Goal: Information Seeking & Learning: Learn about a topic

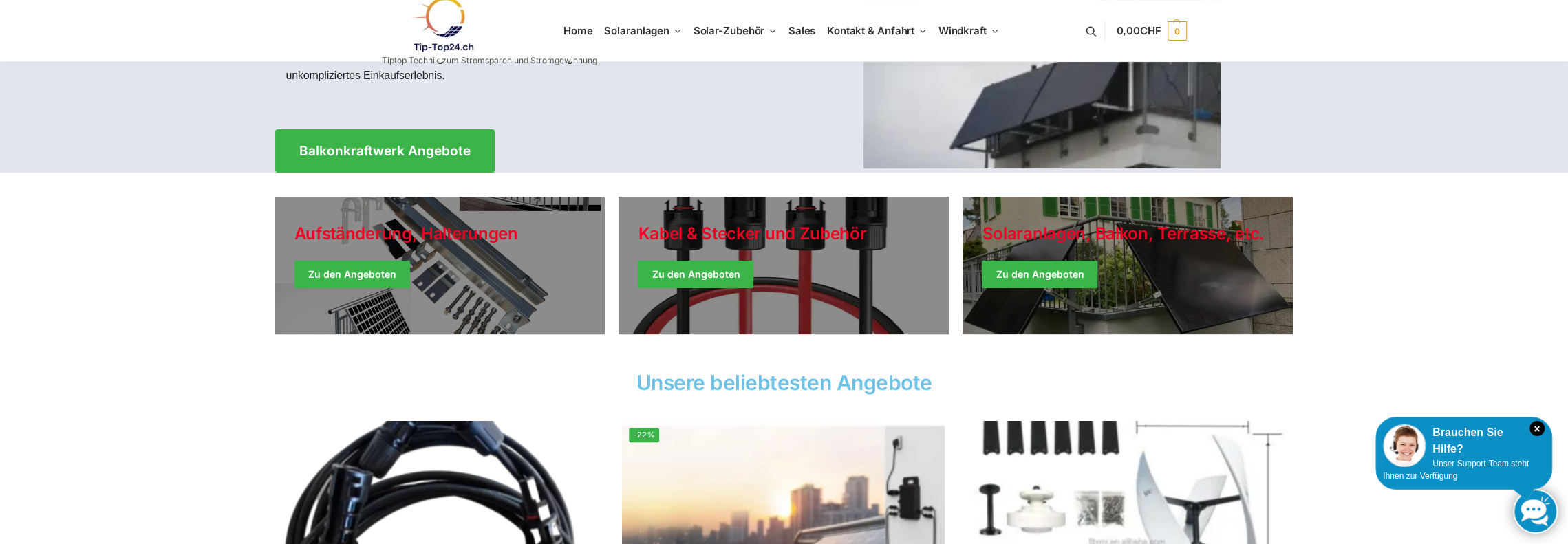
scroll to position [275, 0]
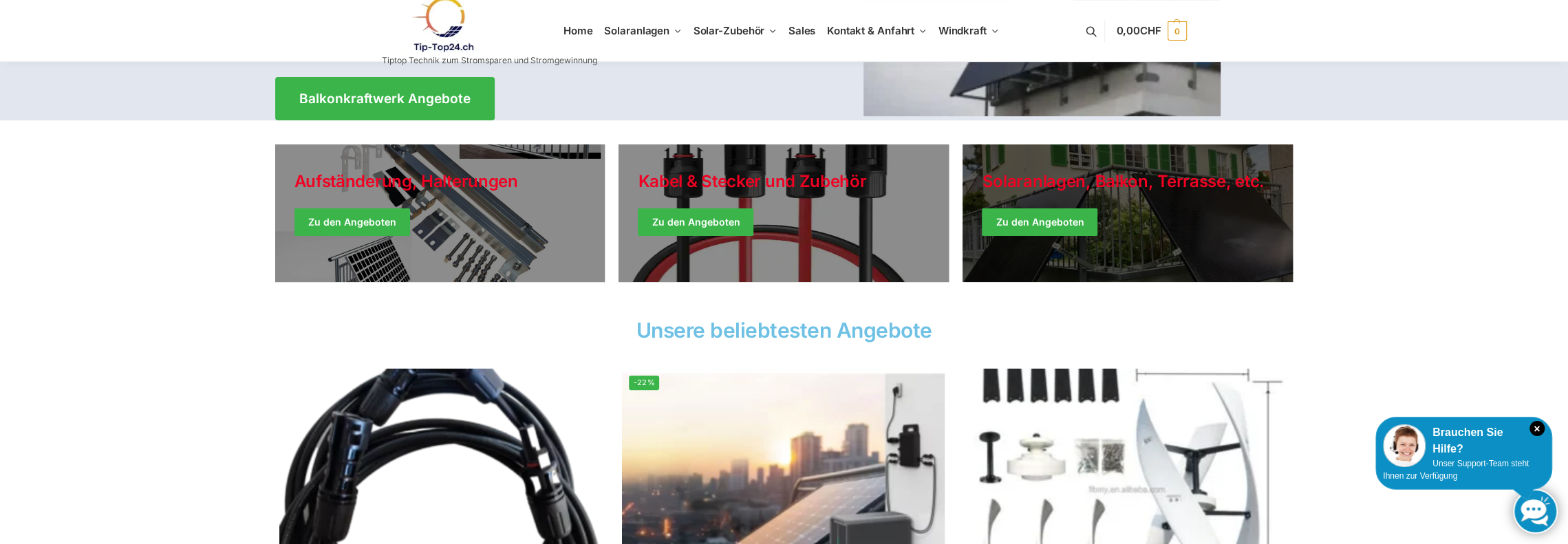
click at [1033, 223] on link "Winter Jackets" at bounding box center [1128, 213] width 330 height 138
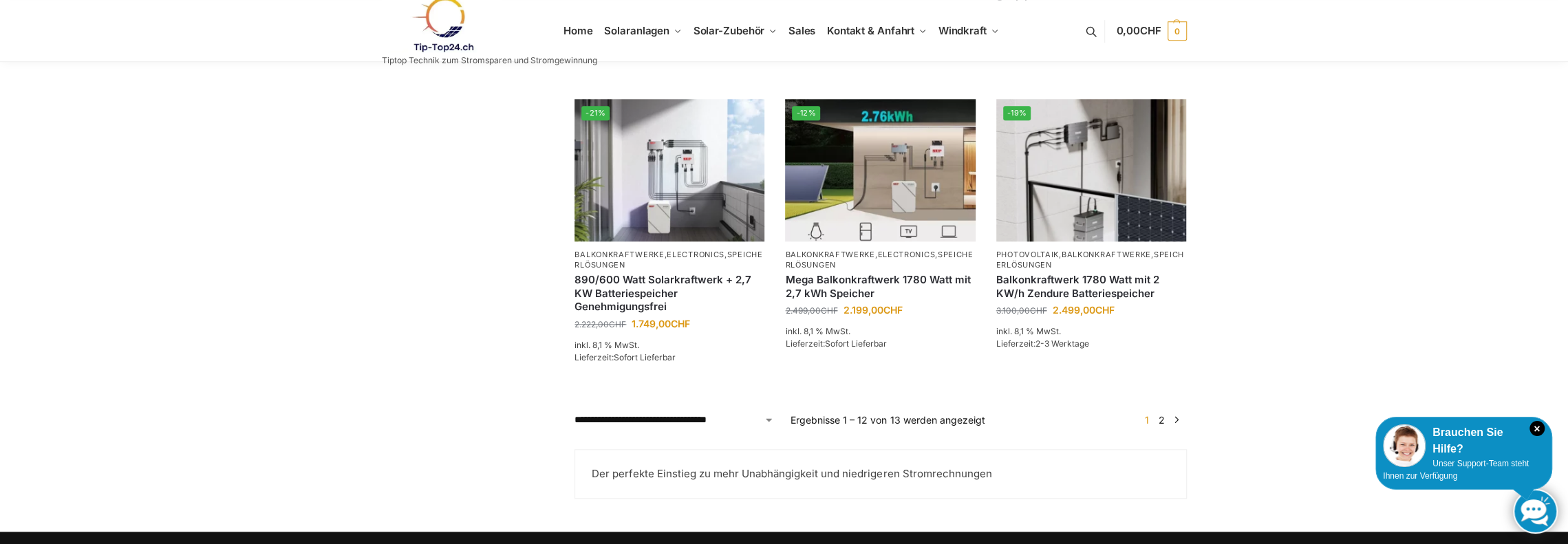
scroll to position [1169, 0]
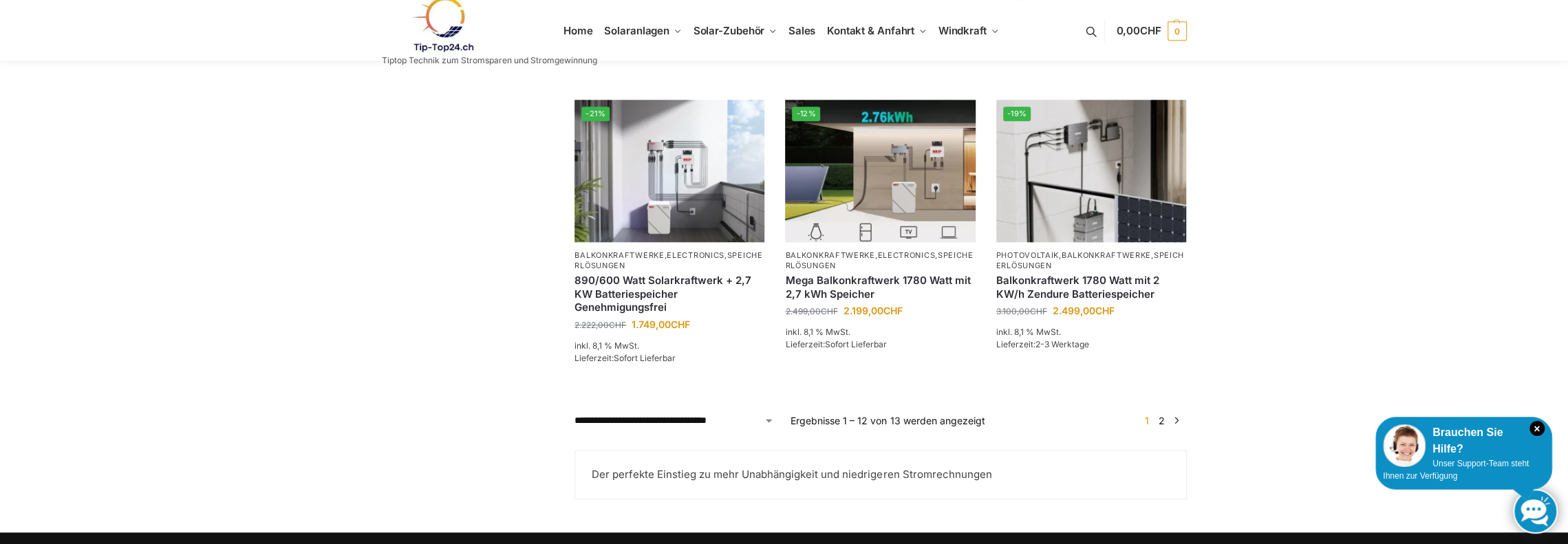
click at [1162, 426] on link "2" at bounding box center [1162, 420] width 13 height 12
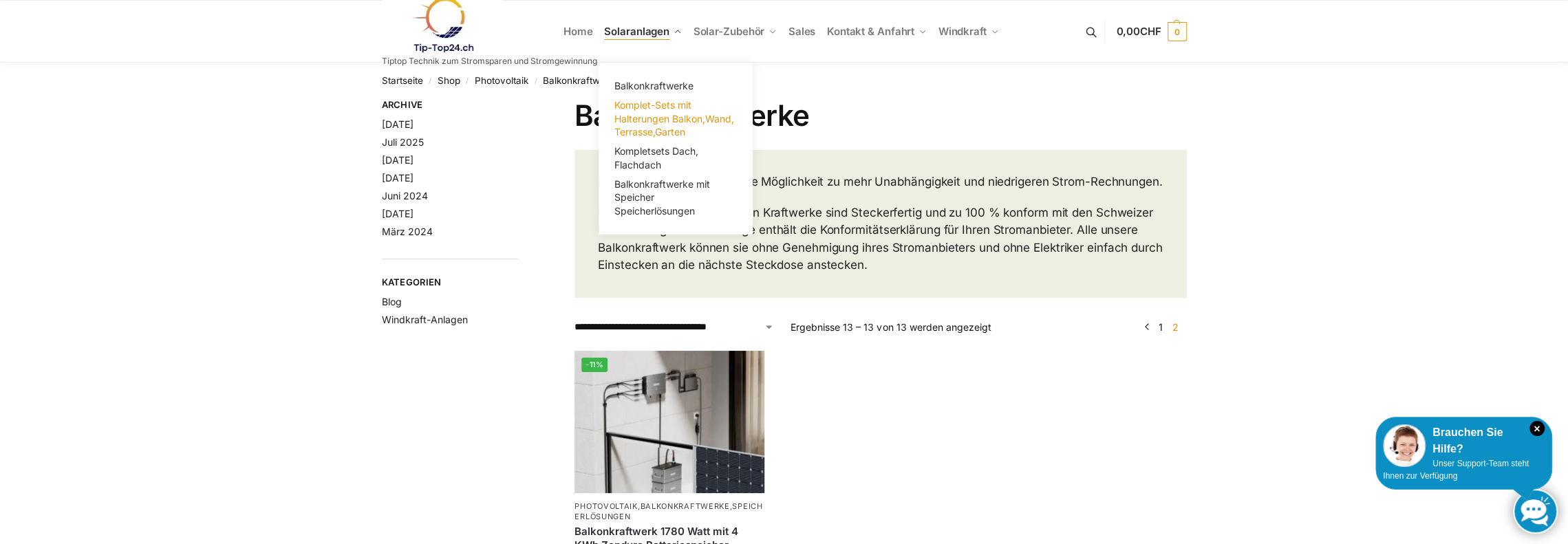
click at [647, 115] on span "Komplet-Sets mit Halterungen Balkon,Wand, Terrasse,Garten" at bounding box center [674, 118] width 119 height 39
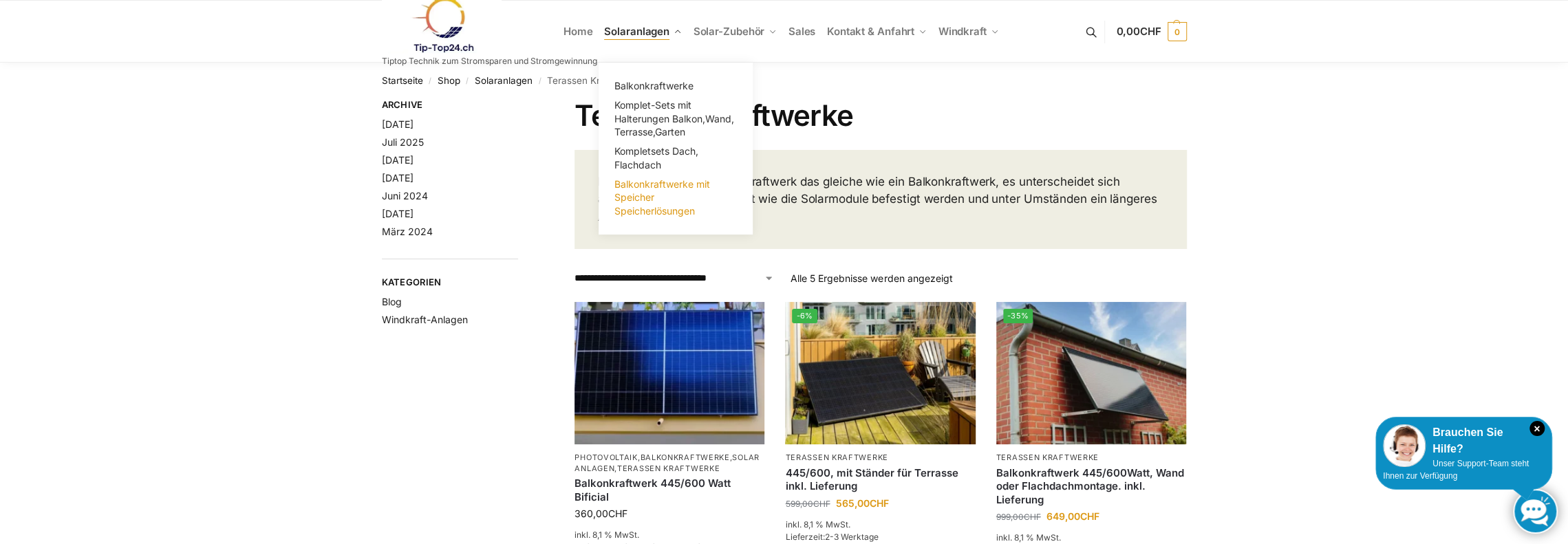
click at [637, 197] on span "Balkonkraftwerke mit Speicher Speicherlösungen" at bounding box center [662, 197] width 96 height 39
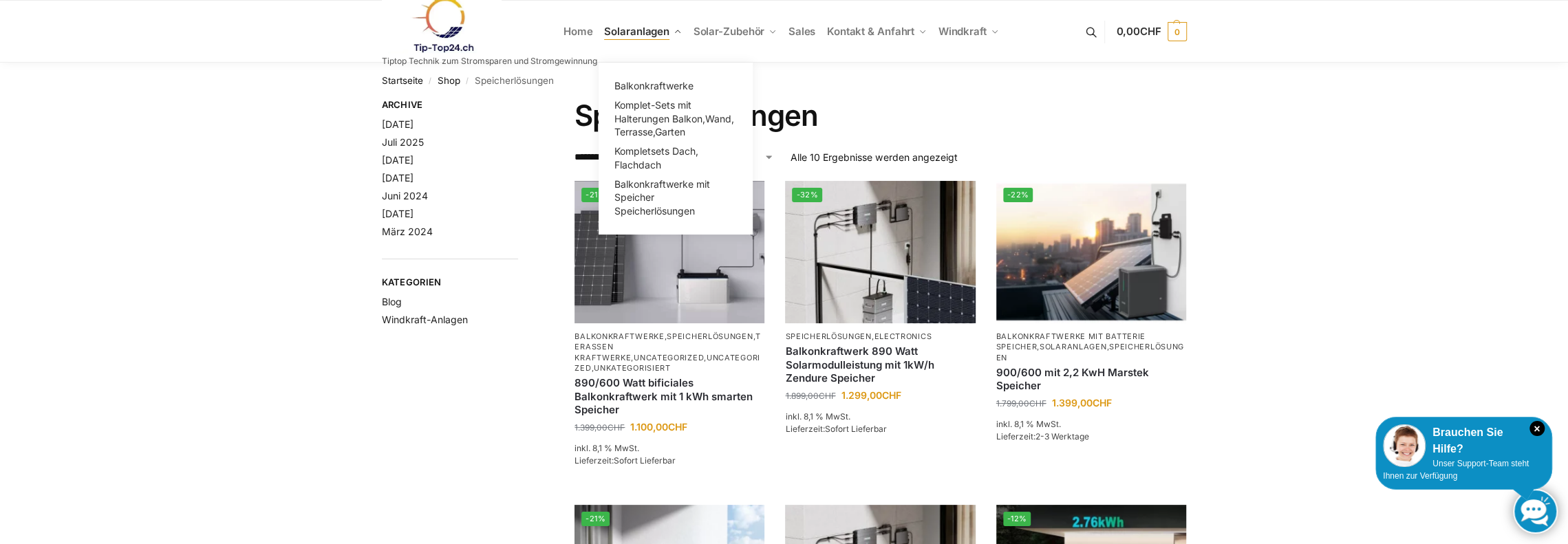
click at [651, 31] on span "Solaranlagen" at bounding box center [637, 31] width 65 height 13
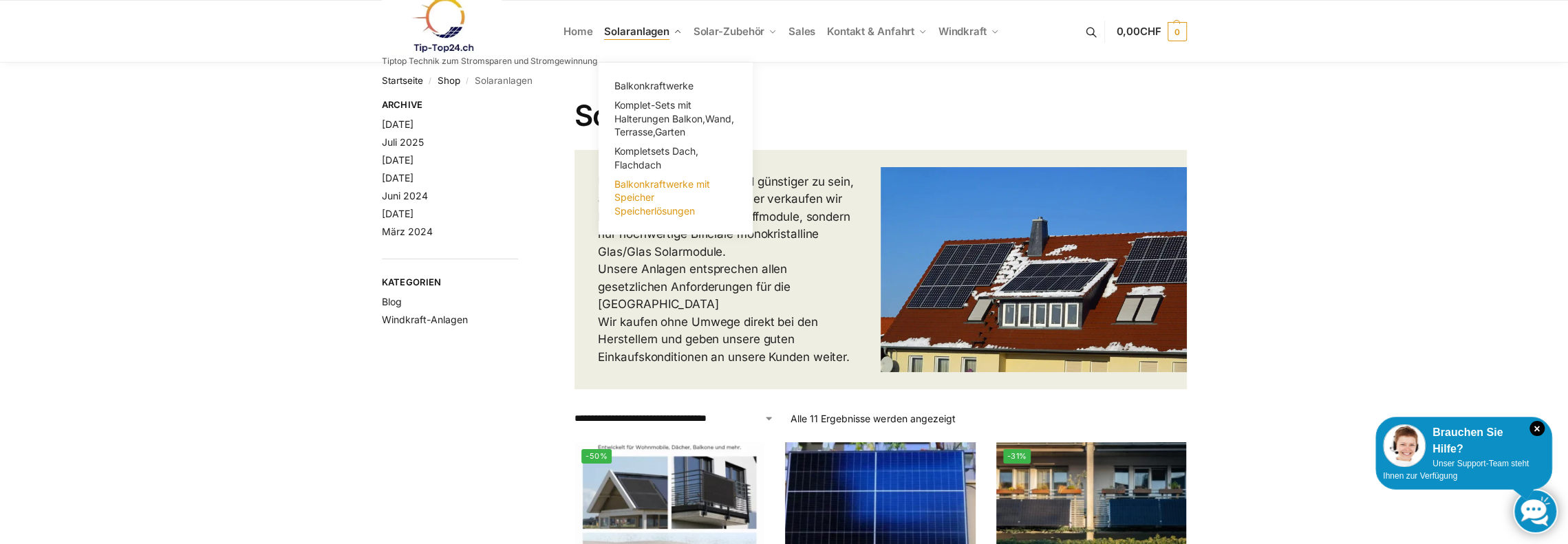
click at [639, 198] on span "Balkonkraftwerke mit Speicher Speicherlösungen" at bounding box center [662, 197] width 96 height 39
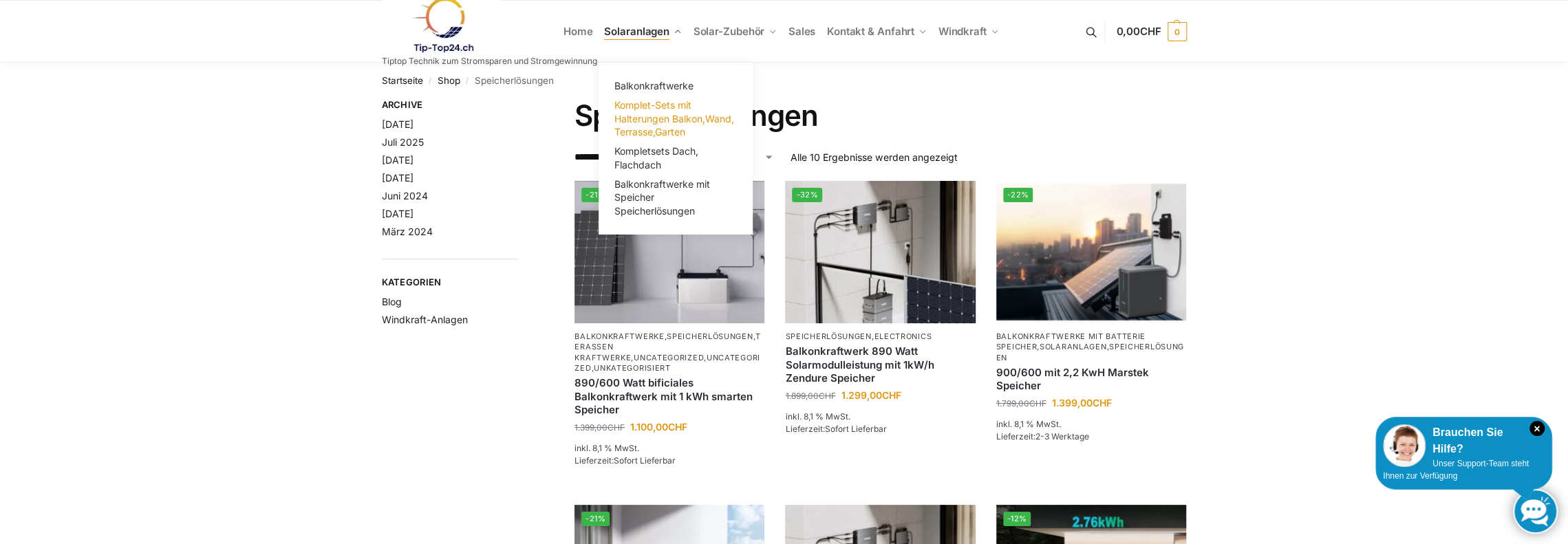
click at [641, 109] on span "Komplet-Sets mit Halterungen Balkon,Wand, Terrasse,Garten" at bounding box center [674, 118] width 119 height 39
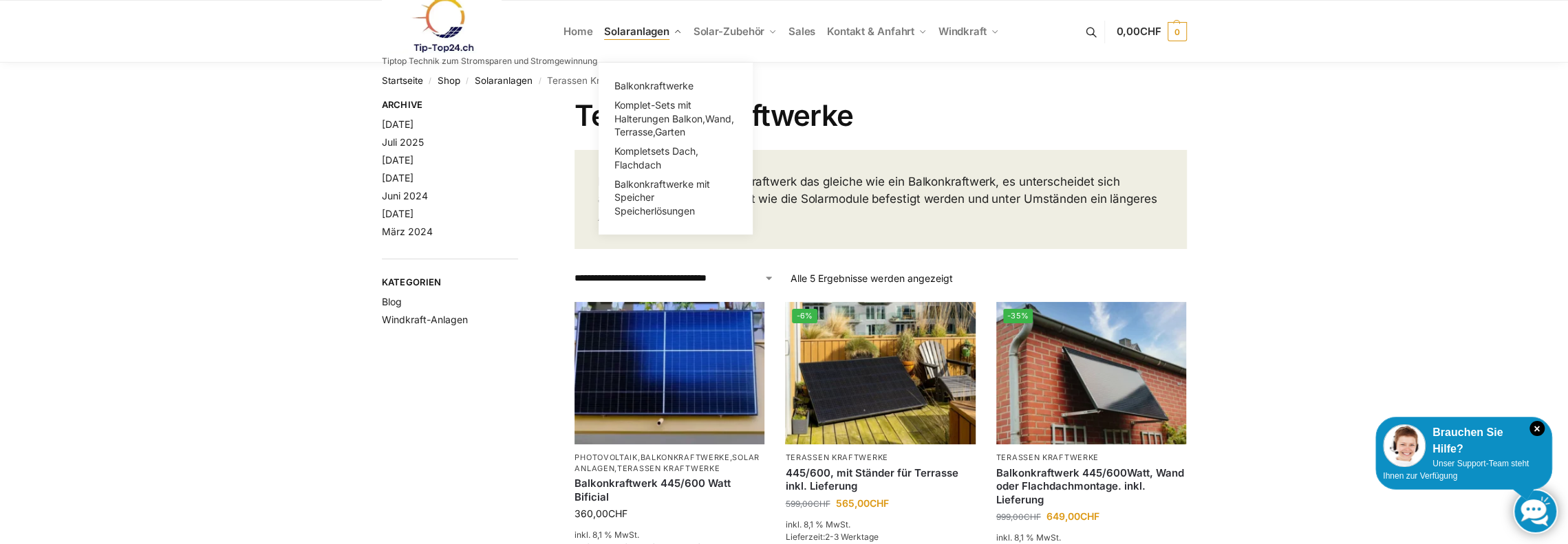
click at [637, 33] on span "Solaranlagen" at bounding box center [637, 31] width 65 height 13
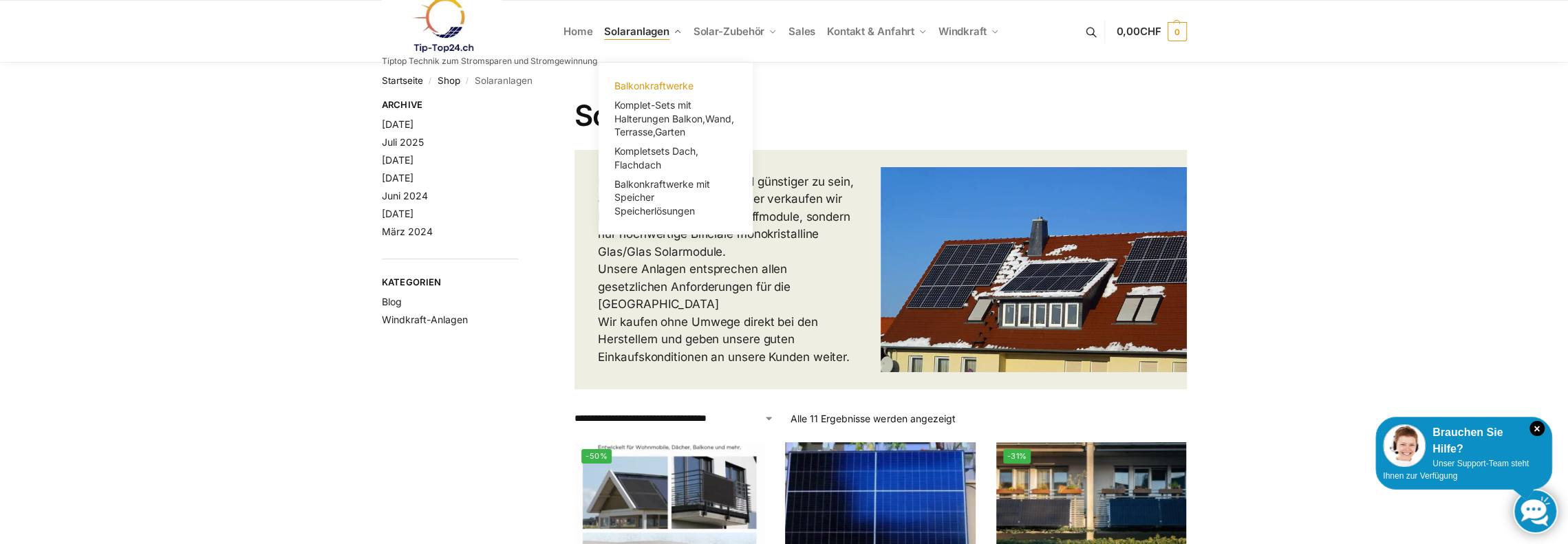
click at [643, 83] on span "Balkonkraftwerke" at bounding box center [654, 86] width 79 height 12
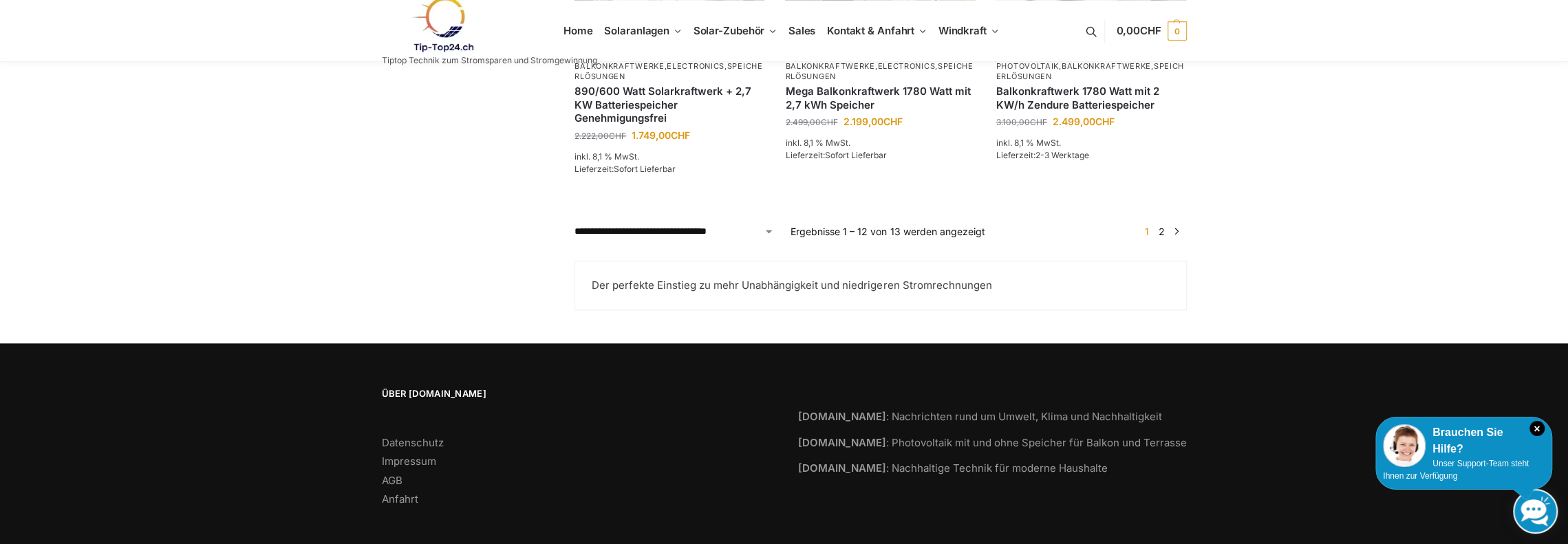
scroll to position [1375, 0]
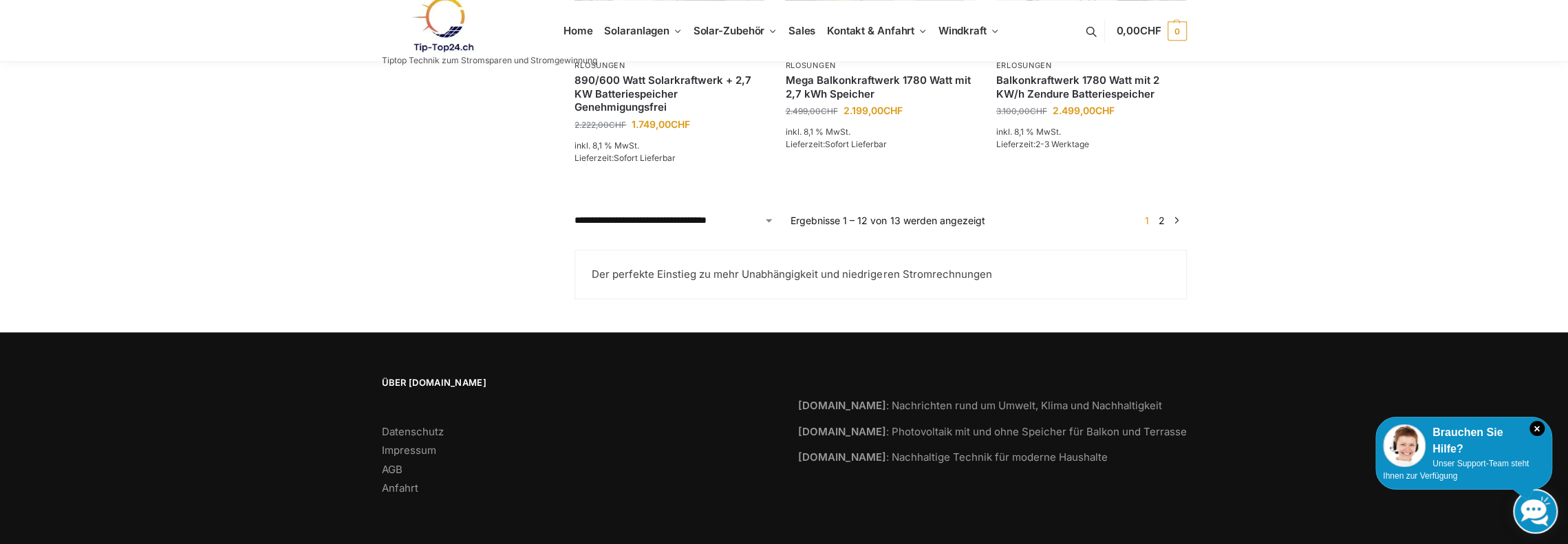
click at [1162, 222] on link "2" at bounding box center [1162, 220] width 13 height 12
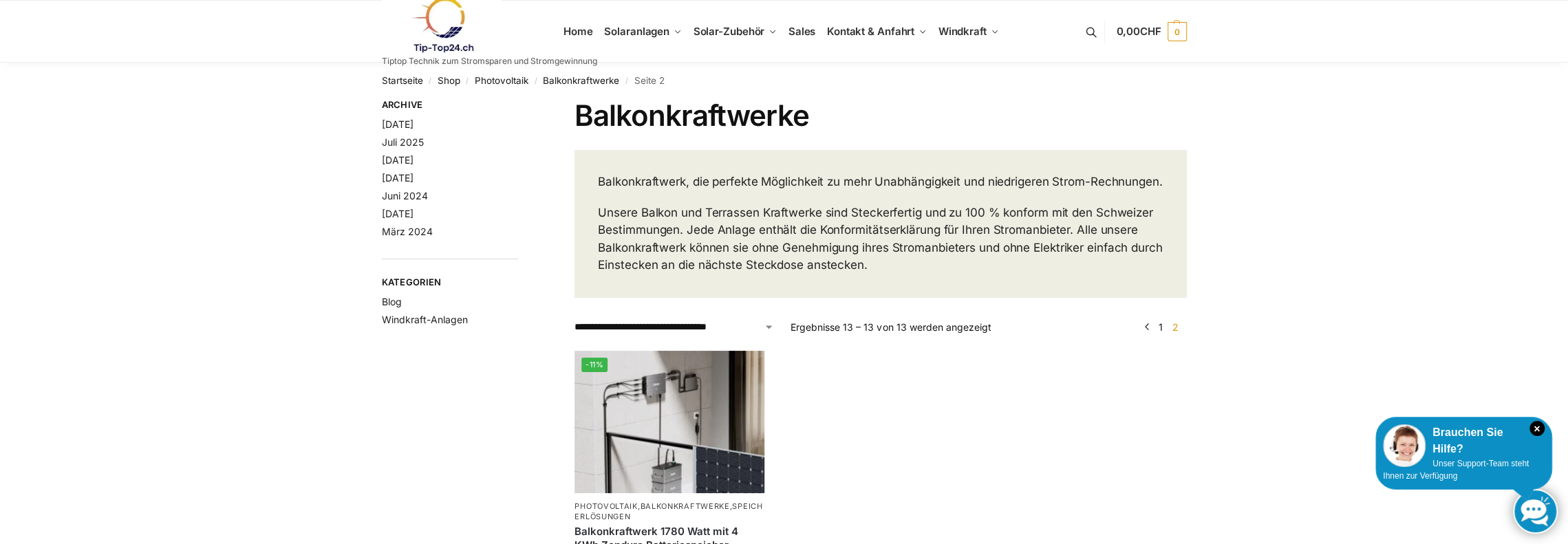
click at [391, 325] on li "Windkraft-Anlagen" at bounding box center [450, 319] width 137 height 14
click at [393, 320] on link "Windkraft-Anlagen" at bounding box center [424, 319] width 86 height 12
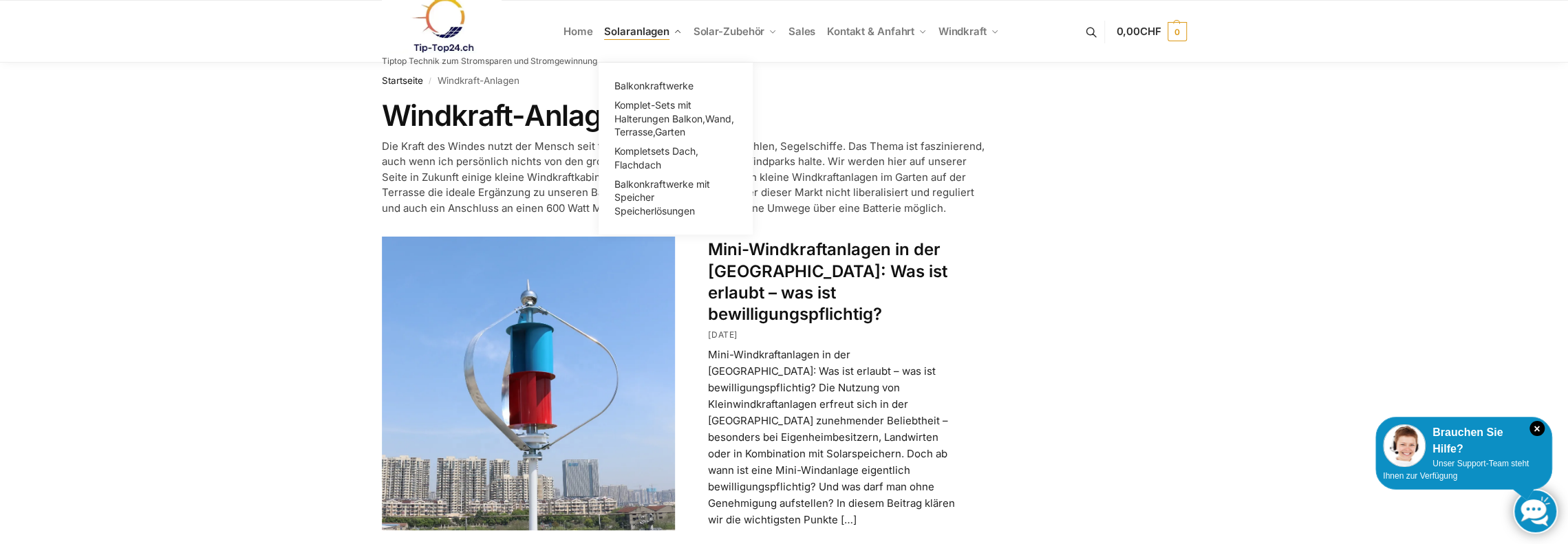
click at [646, 34] on span "Solaranlagen" at bounding box center [637, 31] width 65 height 13
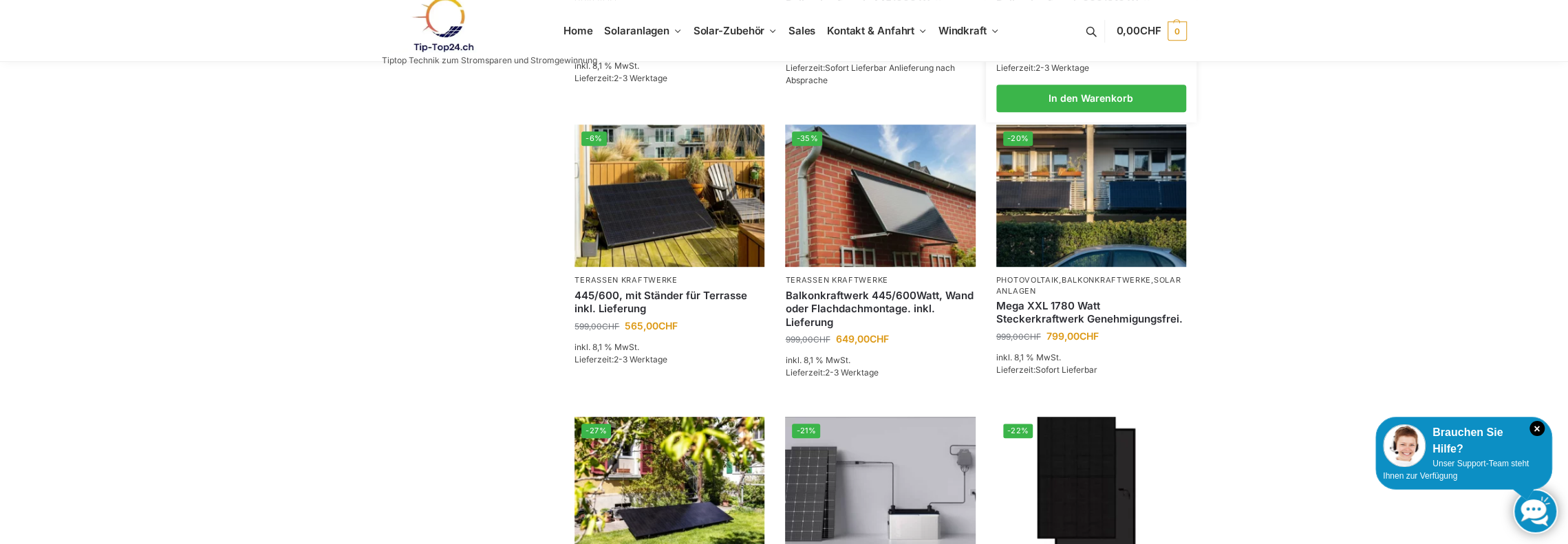
scroll to position [275, 0]
